Goal: Task Accomplishment & Management: Manage account settings

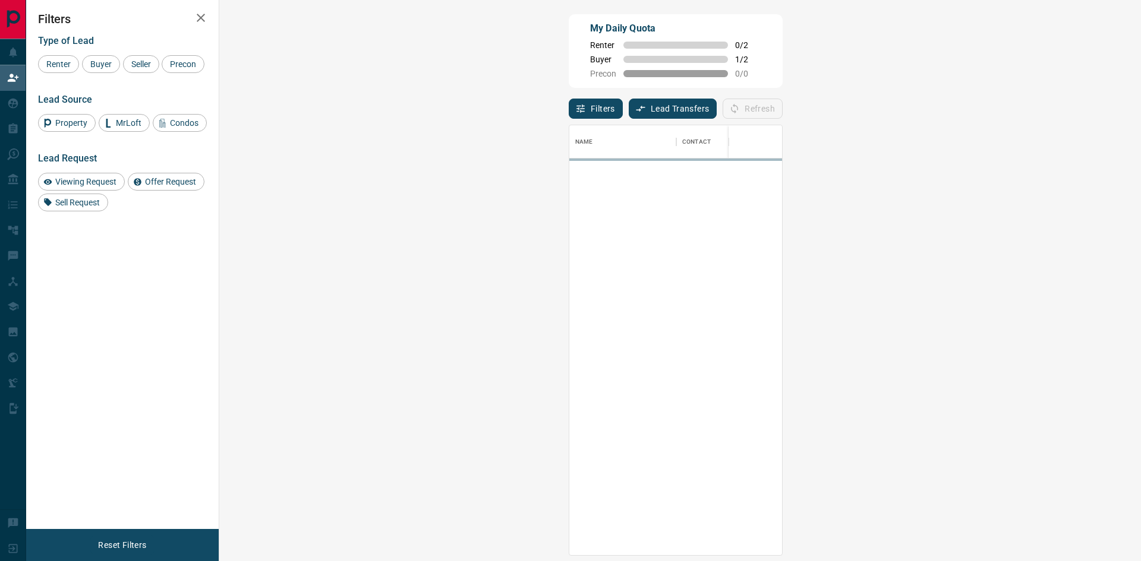
scroll to position [421, 887]
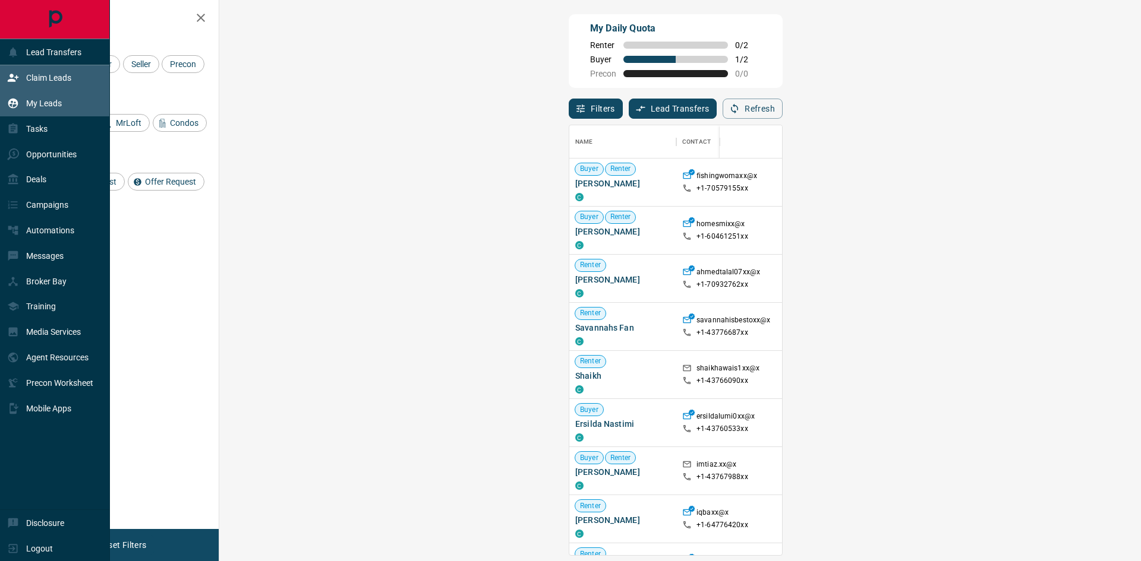
click at [18, 95] on div "My Leads" at bounding box center [34, 104] width 55 height 20
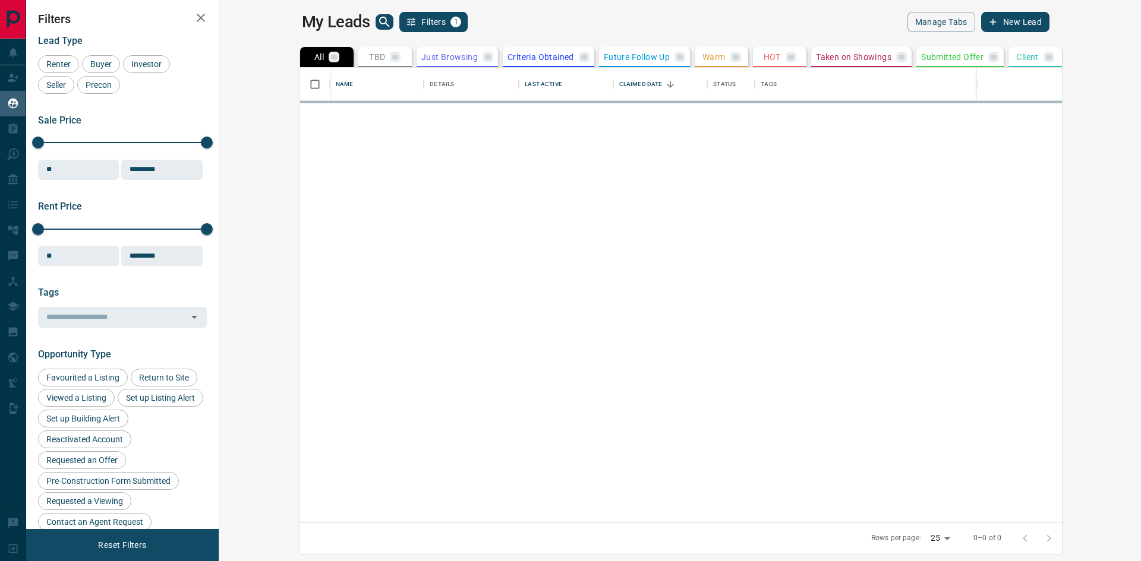
scroll to position [446, 907]
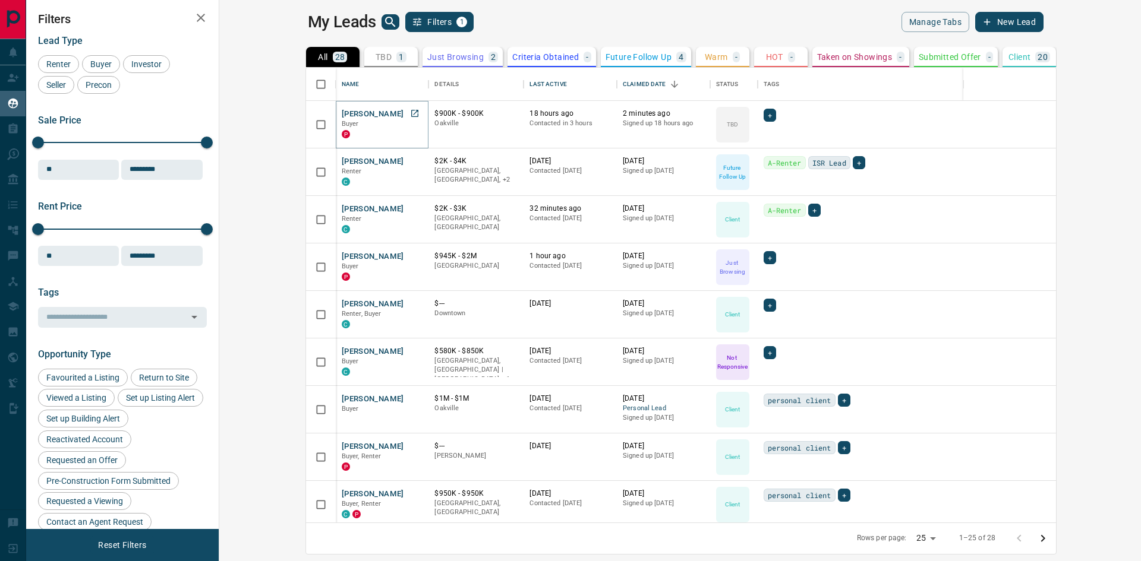
click at [342, 115] on button "[PERSON_NAME]" at bounding box center [373, 114] width 62 height 11
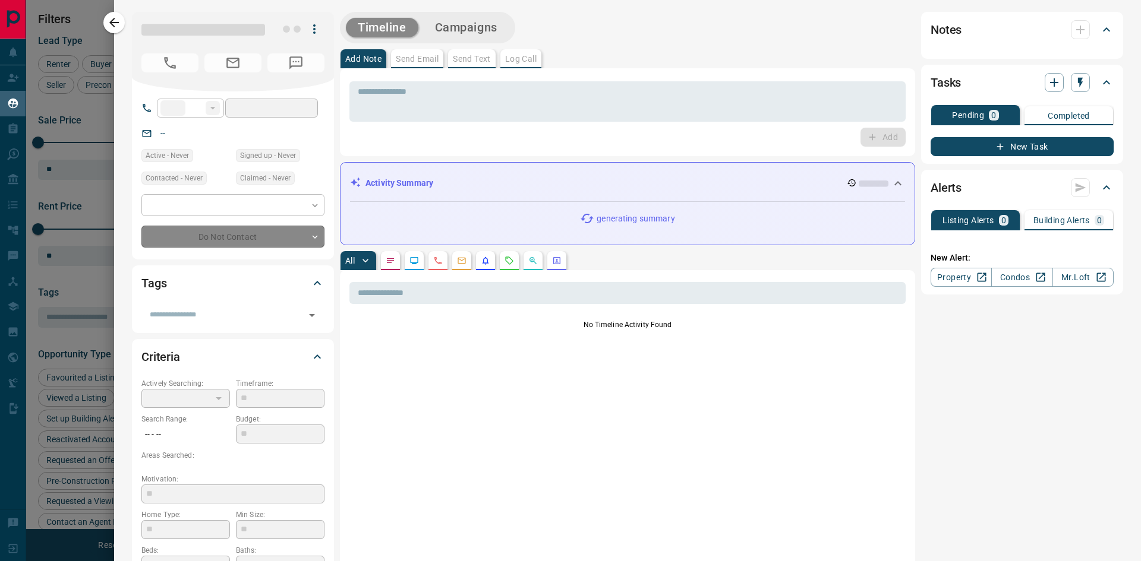
type input "**"
type input "**********"
type input "**"
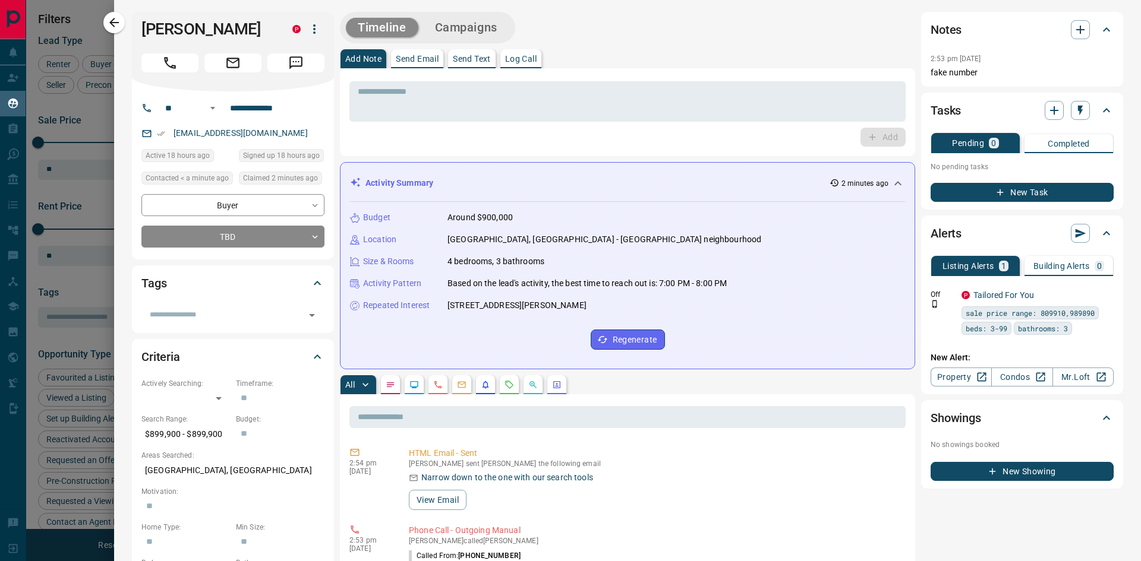
click at [478, 36] on button "Campaigns" at bounding box center [466, 28] width 86 height 20
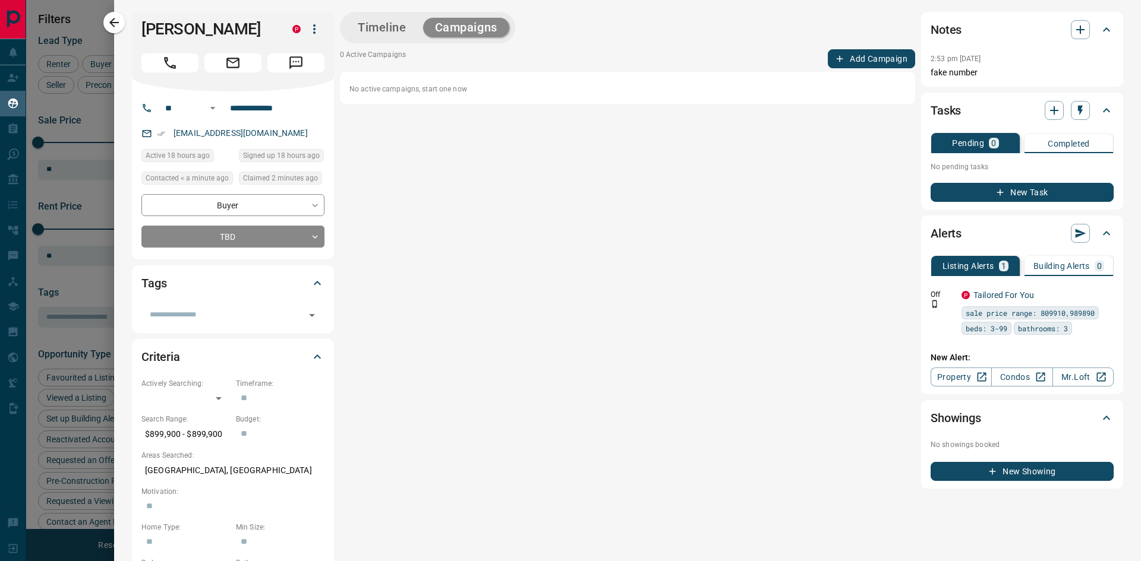
click at [370, 31] on button "Timeline" at bounding box center [382, 28] width 72 height 20
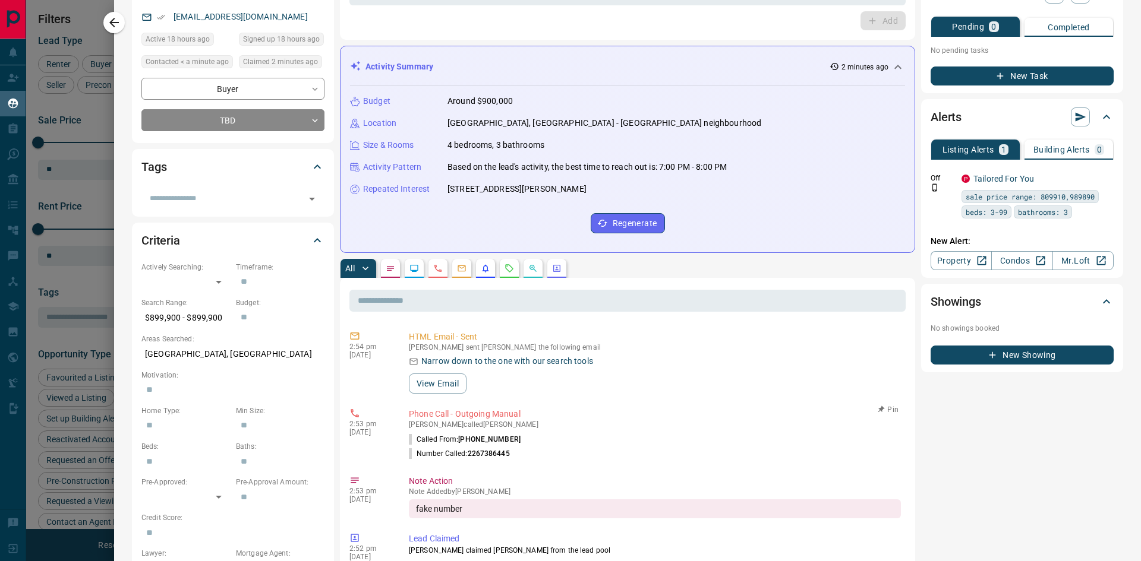
scroll to position [0, 0]
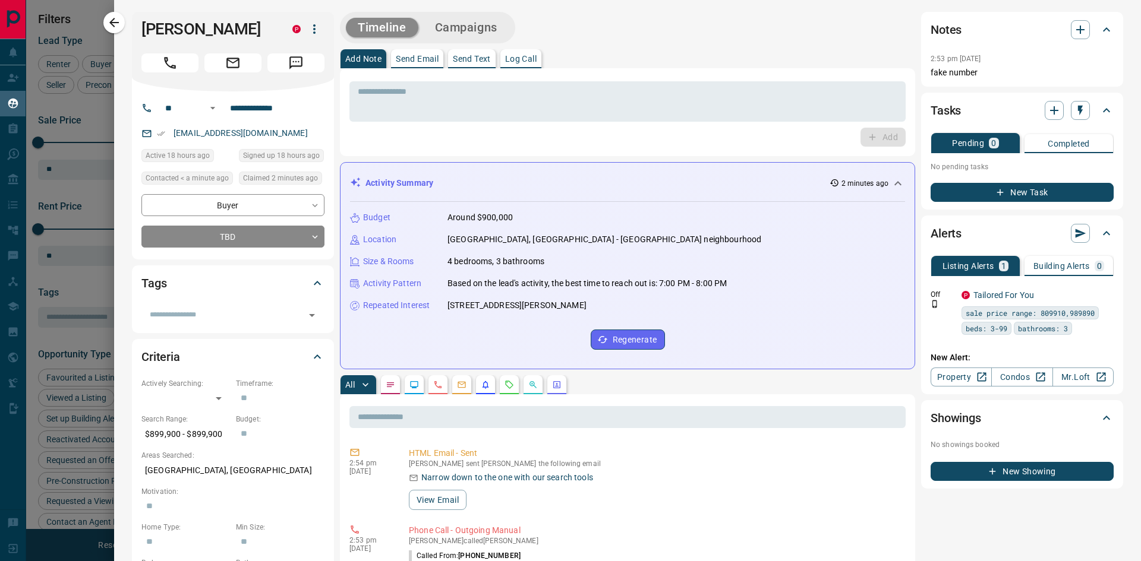
click at [1050, 99] on div "Tasks" at bounding box center [1021, 110] width 183 height 29
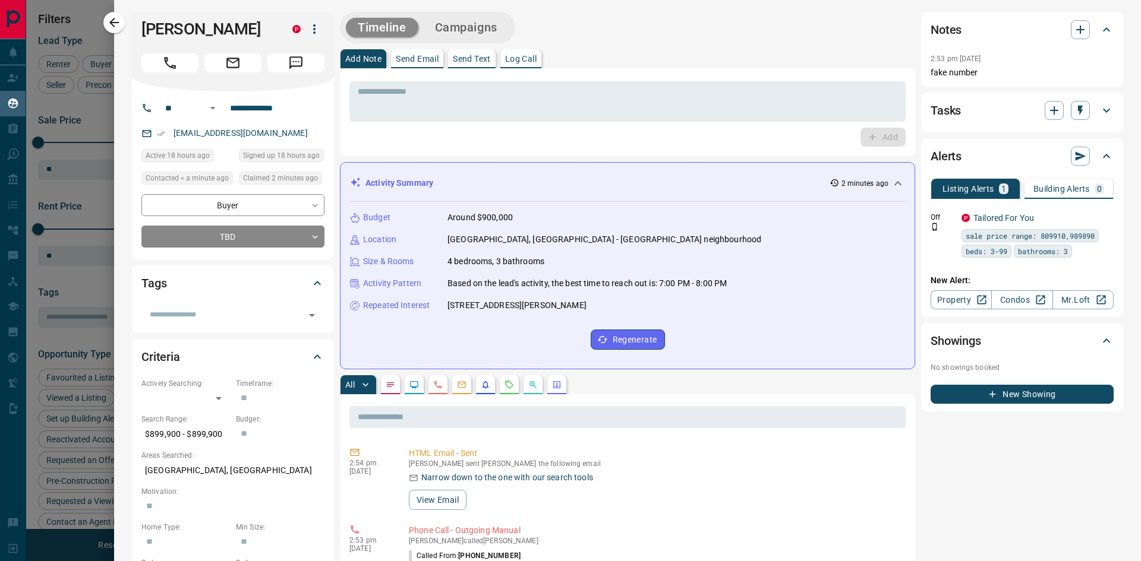
drag, startPoint x: 1095, startPoint y: 114, endPoint x: 1057, endPoint y: 111, distance: 38.7
click at [1099, 114] on icon at bounding box center [1106, 110] width 14 height 14
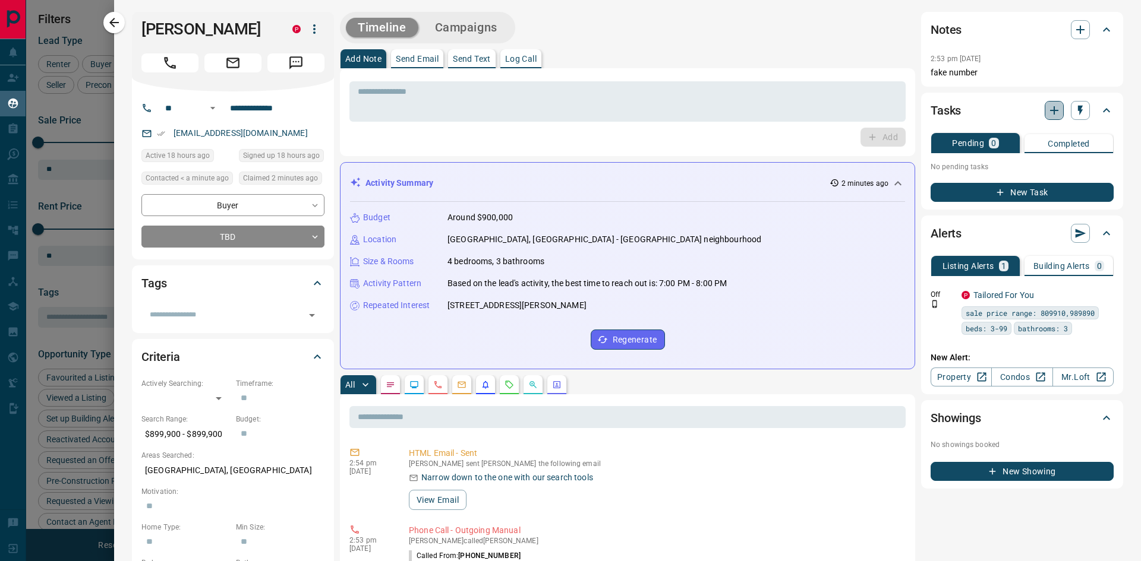
click at [1053, 111] on button "button" at bounding box center [1053, 110] width 19 height 19
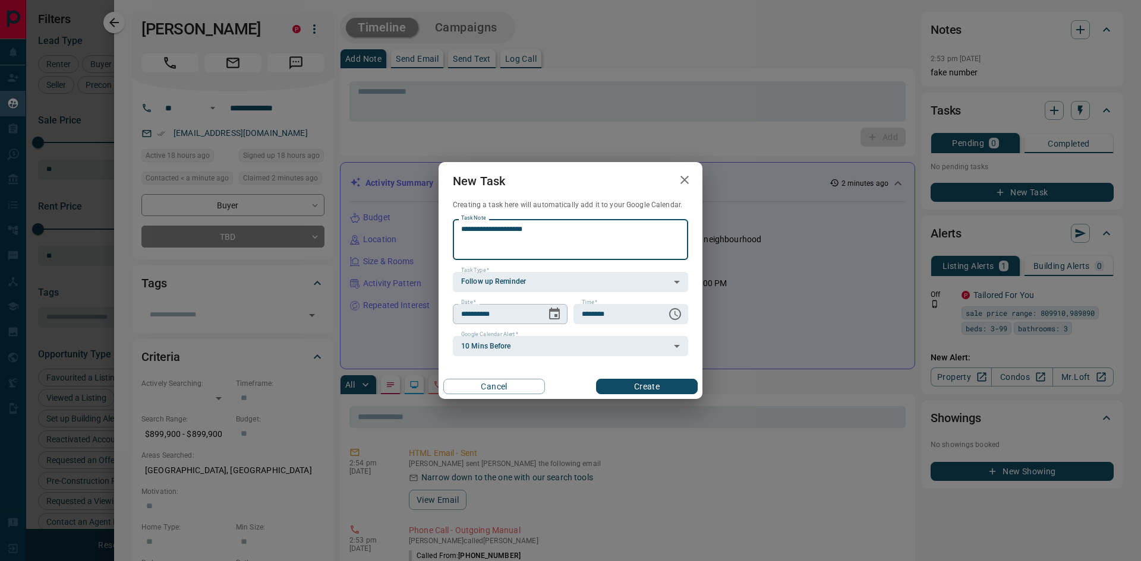
type textarea "**********"
click at [554, 309] on icon "Choose date, selected date is Aug 19, 2025" at bounding box center [554, 314] width 14 height 14
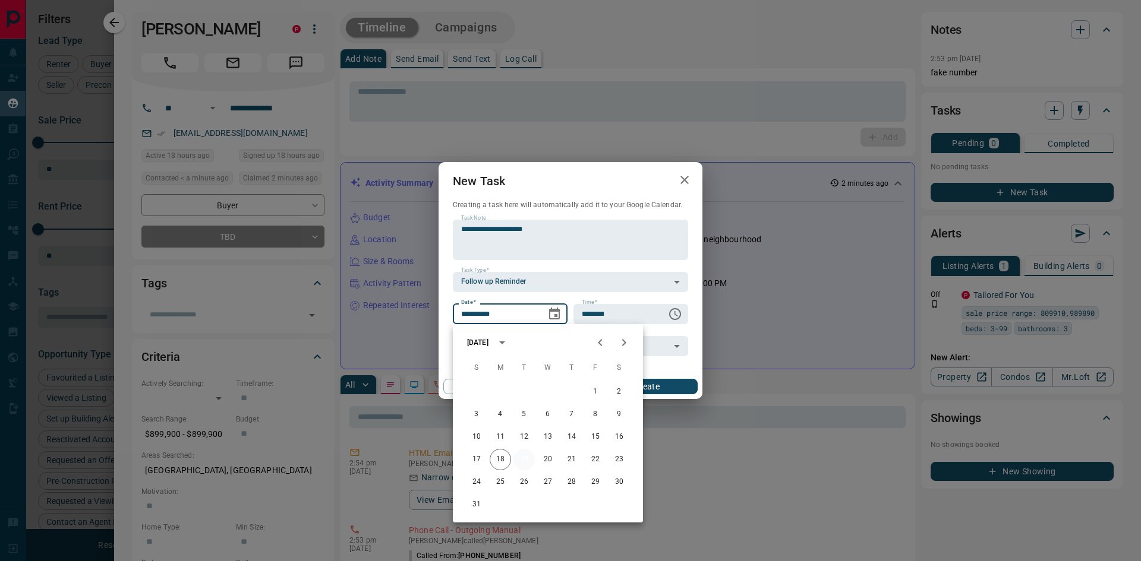
click at [520, 459] on button "19" at bounding box center [523, 459] width 21 height 21
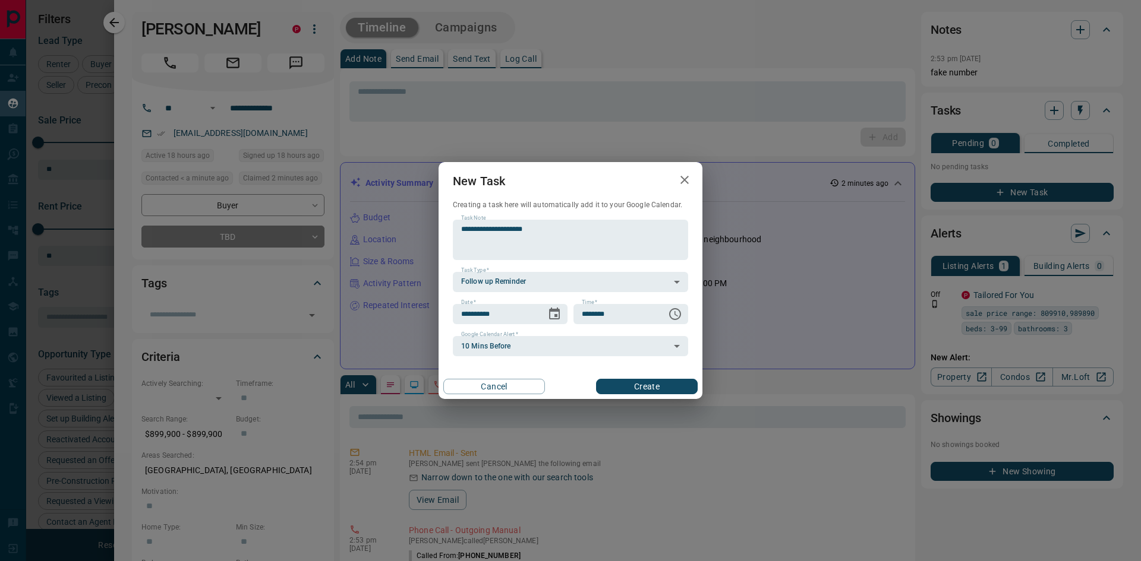
click at [641, 393] on button "Create" at bounding box center [647, 386] width 102 height 15
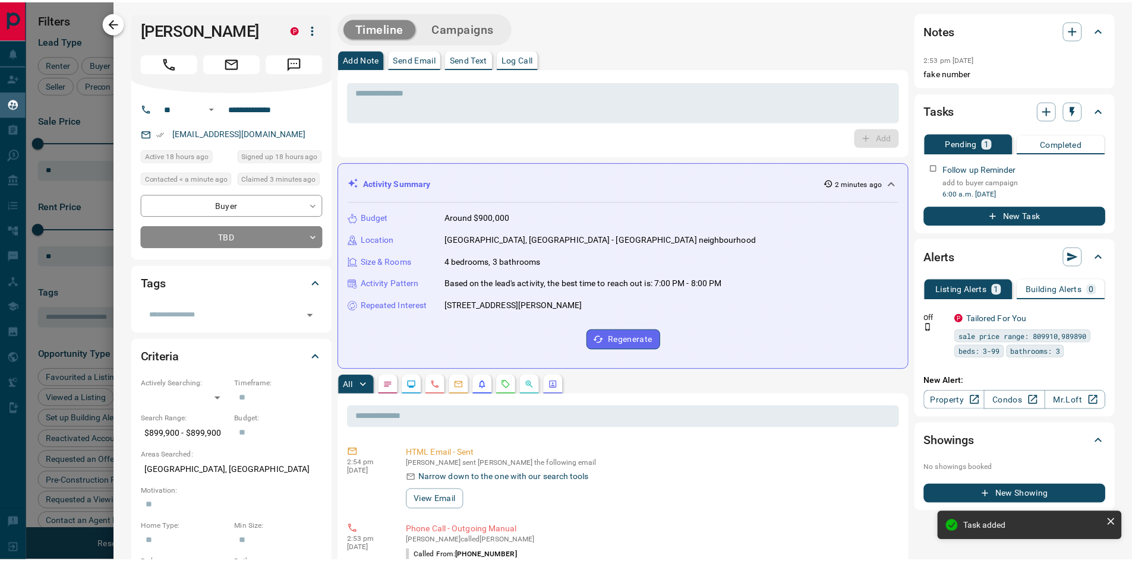
scroll to position [446, 907]
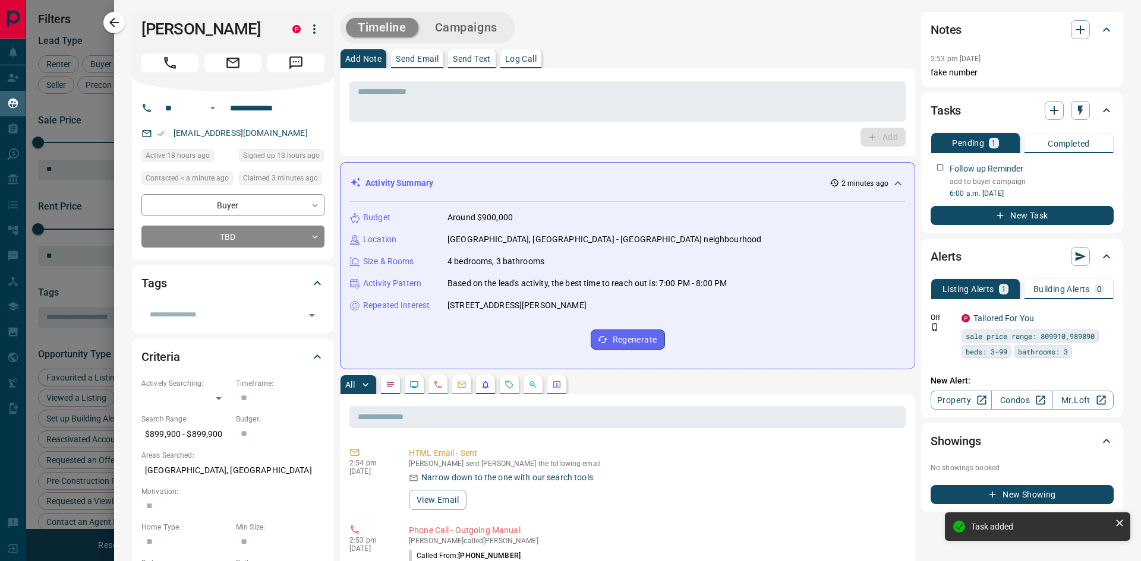
drag, startPoint x: 105, startPoint y: 21, endPoint x: 48, endPoint y: 17, distance: 57.2
click at [105, 21] on button "button" at bounding box center [113, 22] width 21 height 21
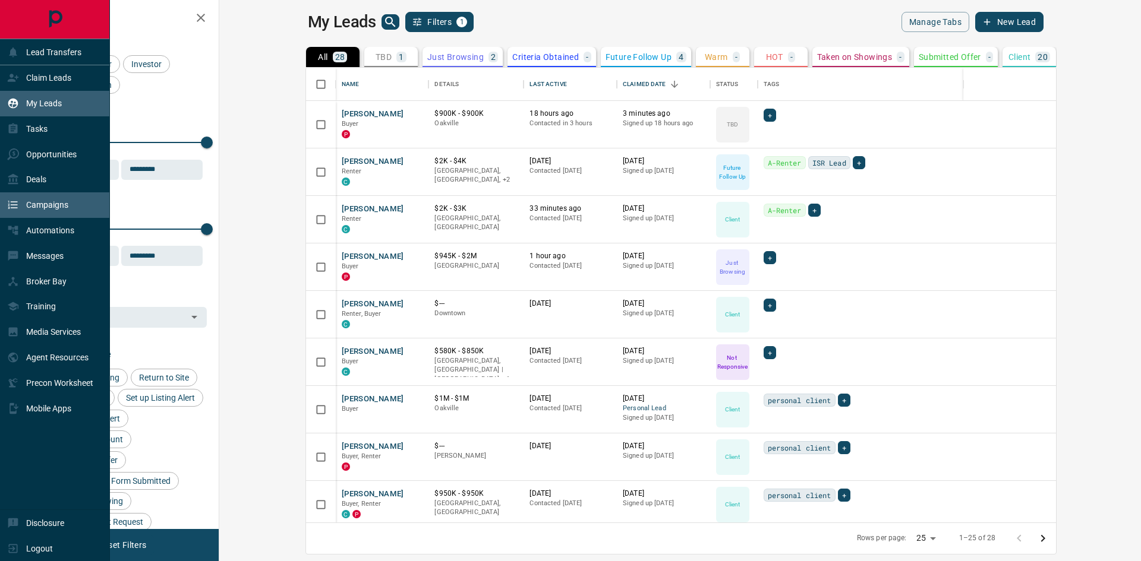
click at [42, 211] on div "Campaigns" at bounding box center [37, 205] width 61 height 20
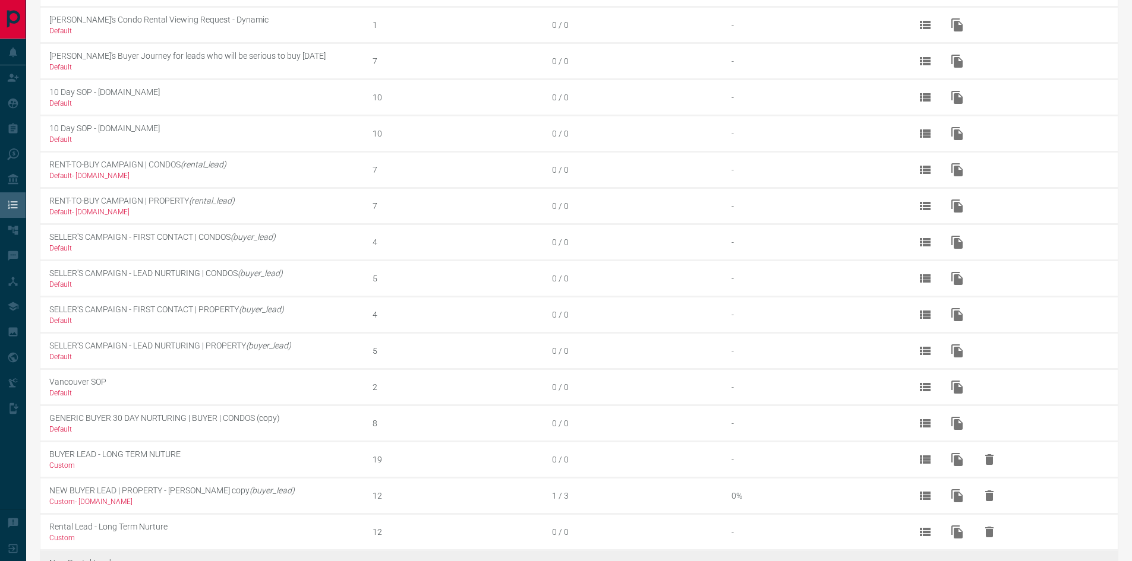
scroll to position [589, 0]
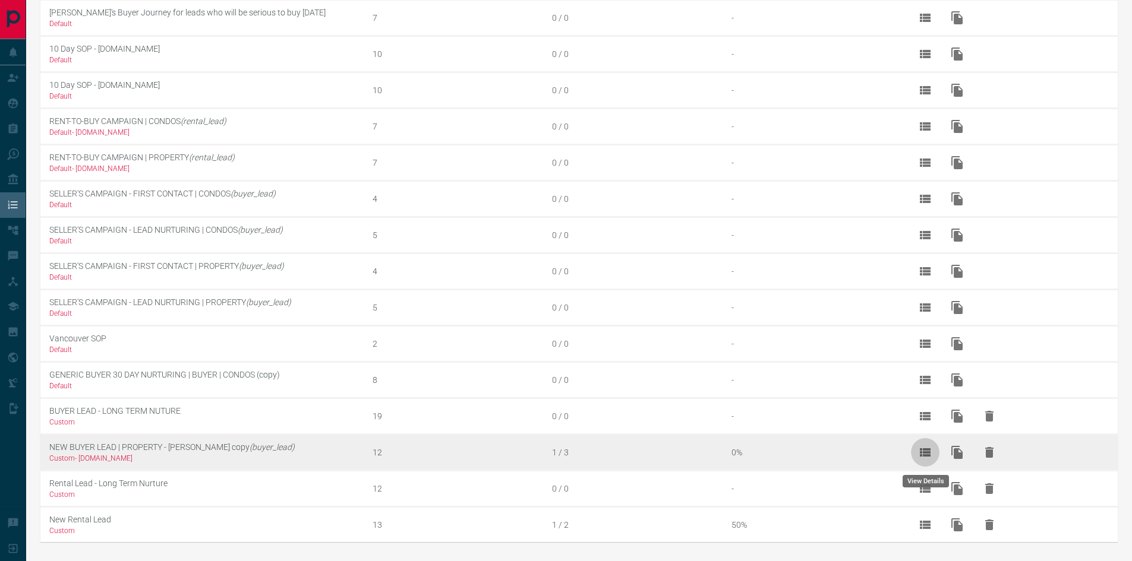
click at [923, 457] on icon "View Details" at bounding box center [925, 453] width 14 height 14
